Goal: Task Accomplishment & Management: Use online tool/utility

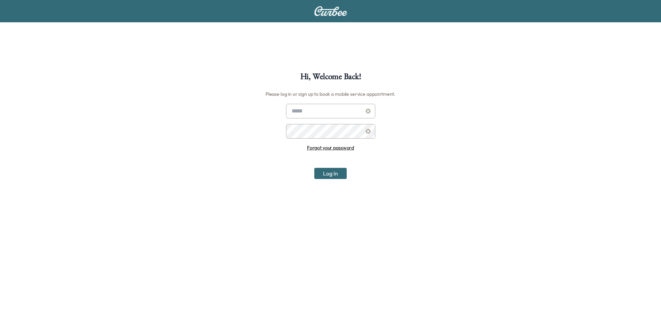
type input "**********"
click at [338, 174] on button "Log In" at bounding box center [330, 173] width 32 height 11
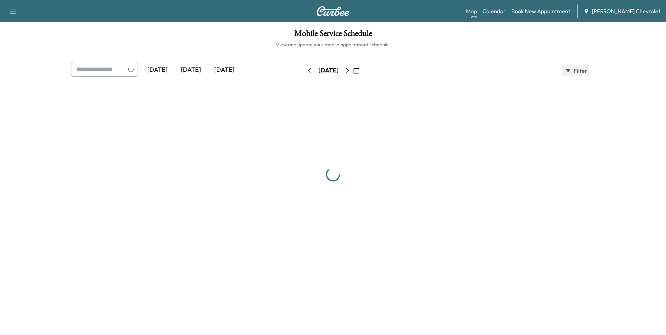
click at [193, 75] on div "[DATE]" at bounding box center [190, 70] width 33 height 16
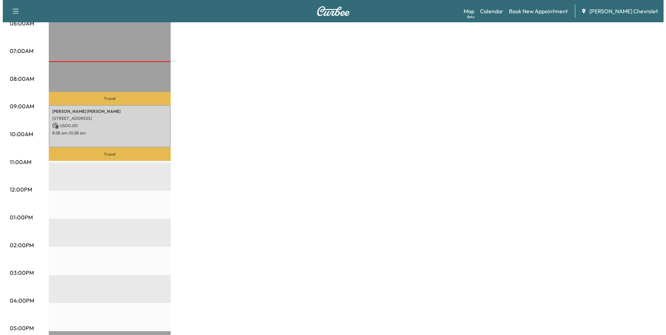
scroll to position [105, 0]
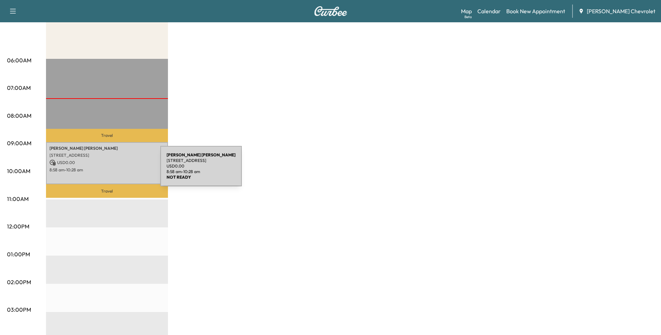
click at [108, 170] on p "8:58 am - 10:28 am" at bounding box center [106, 170] width 115 height 6
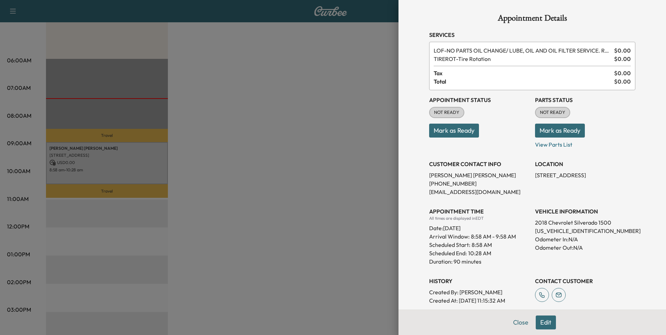
click at [560, 132] on button "Mark as Ready" at bounding box center [560, 131] width 50 height 14
